Goal: Find specific page/section

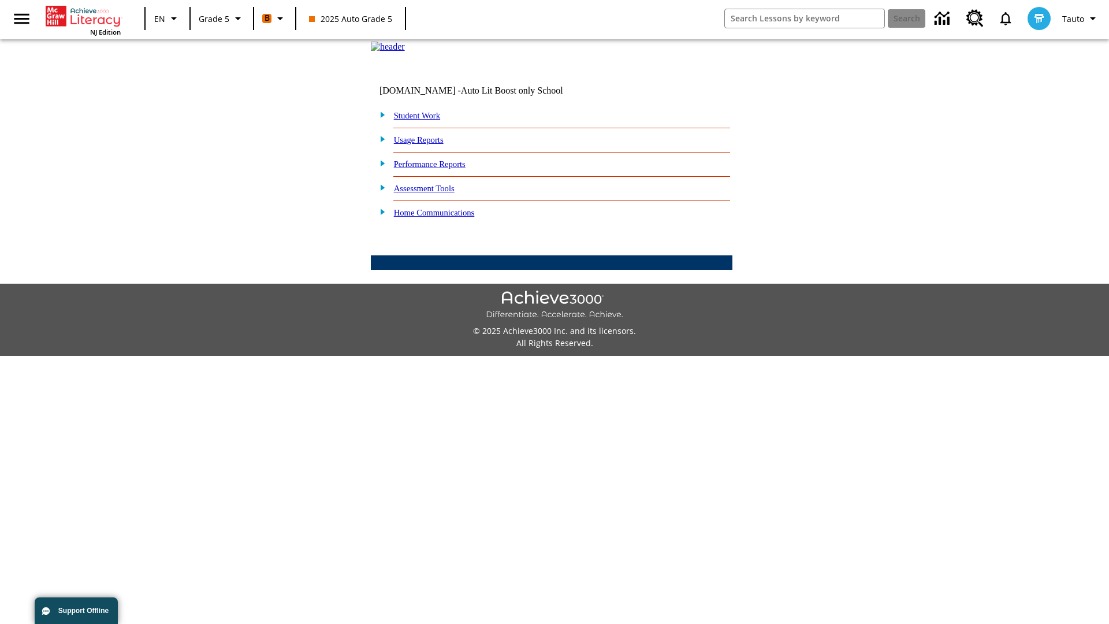
click at [425, 120] on link "Student Work" at bounding box center [417, 115] width 46 height 9
select select "/options/reports/?report_id=12&atype=1&section=2"
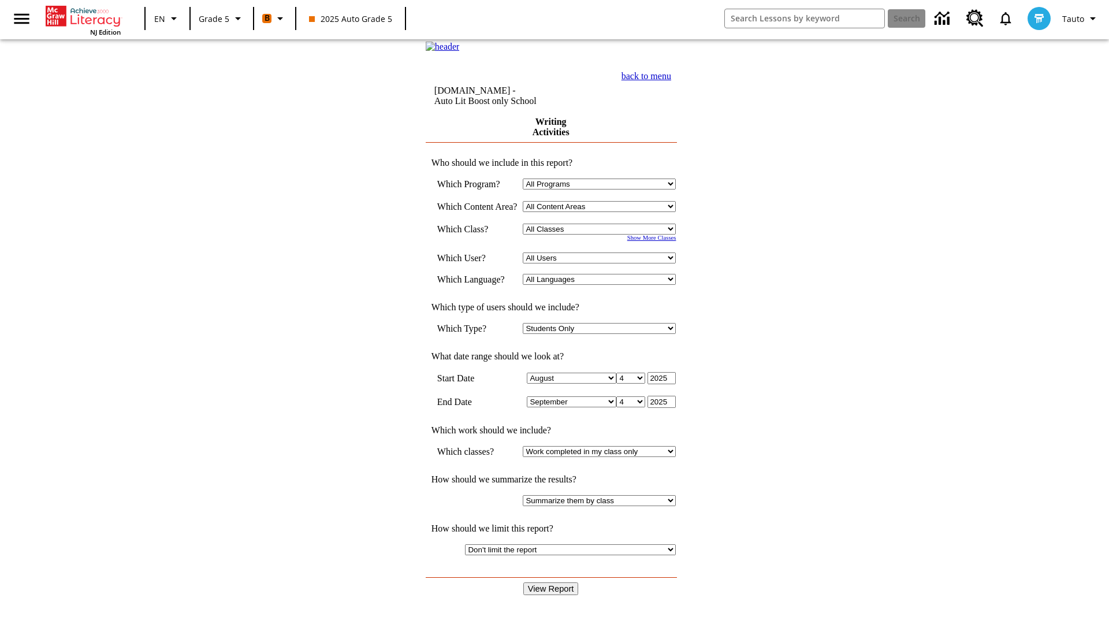
select select "11133131"
